Goal: Register for event/course

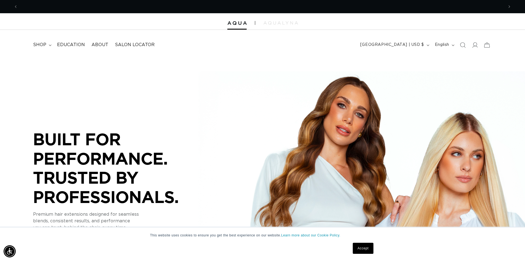
scroll to position [0, 486]
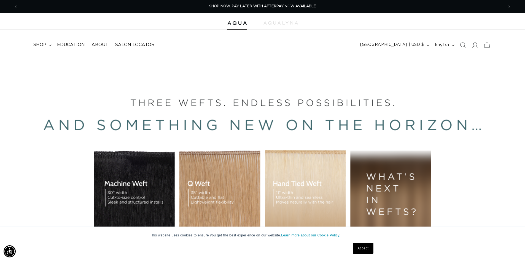
click at [68, 41] on link "Education" at bounding box center [71, 45] width 34 height 12
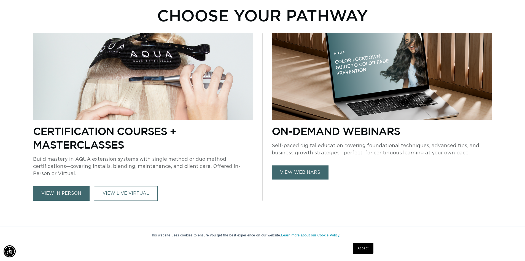
scroll to position [0, 486]
click at [70, 193] on link "view in person" at bounding box center [61, 193] width 57 height 15
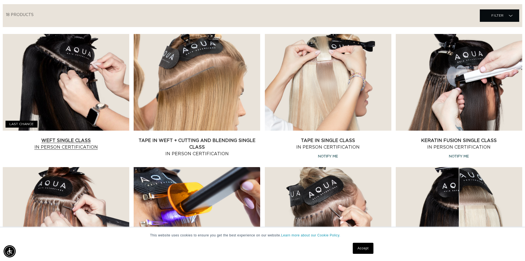
click at [74, 137] on link "Weft Single Class In Person Certification" at bounding box center [66, 143] width 127 height 13
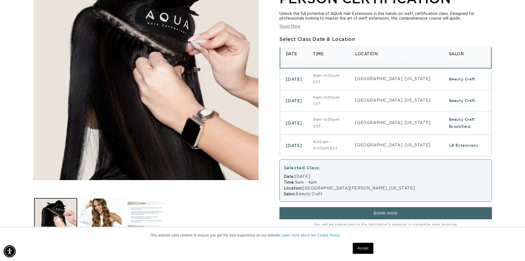
scroll to position [0, 972]
click at [348, 119] on td "9am-4:00pm CST" at bounding box center [329, 122] width 42 height 23
select select "46782072946916"
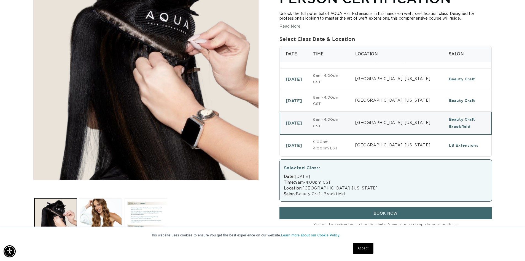
click at [353, 213] on button "BOOK NOW" at bounding box center [386, 213] width 213 height 12
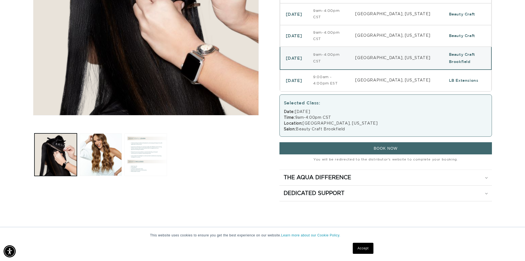
scroll to position [165, 0]
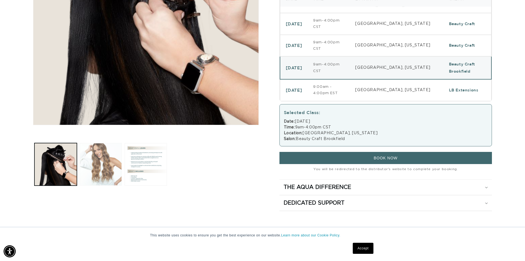
click at [122, 169] on button "Load image 2 in gallery view" at bounding box center [101, 164] width 42 height 42
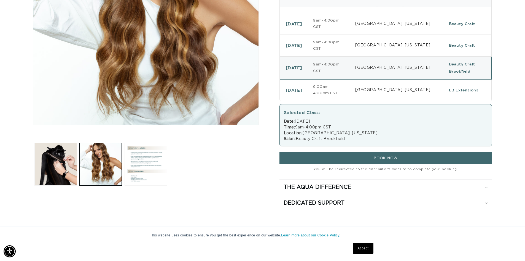
scroll to position [0, 972]
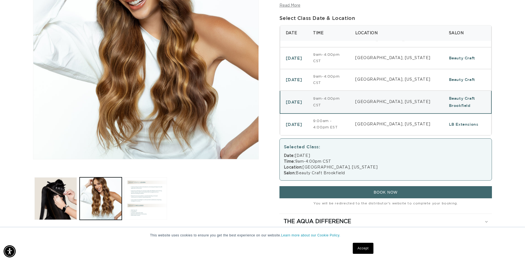
click at [149, 198] on button "Load image 3 in gallery view" at bounding box center [146, 198] width 42 height 42
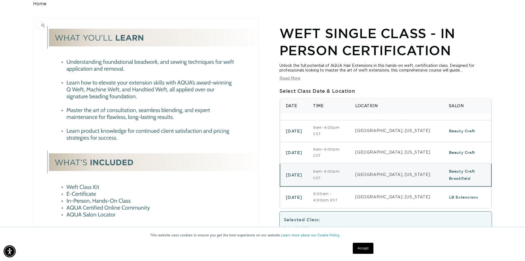
scroll to position [0, 0]
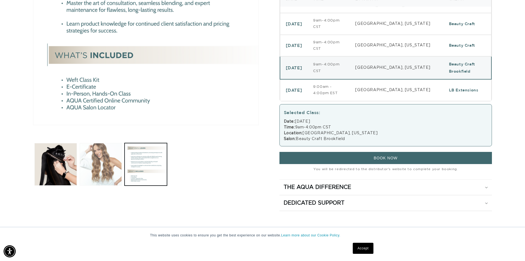
click at [94, 155] on button "Load image 2 in gallery view" at bounding box center [101, 164] width 42 height 42
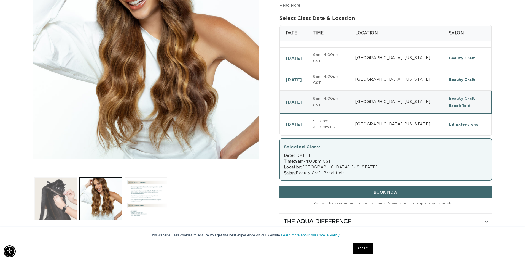
click at [57, 194] on button "Load image 1 in gallery view" at bounding box center [55, 198] width 42 height 42
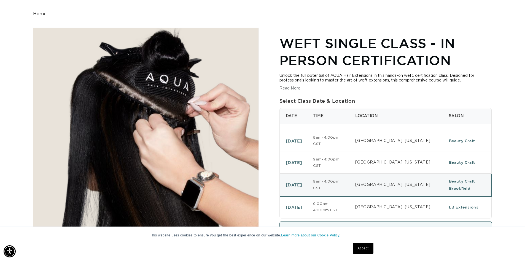
scroll to position [0, 486]
